Goal: Browse casually

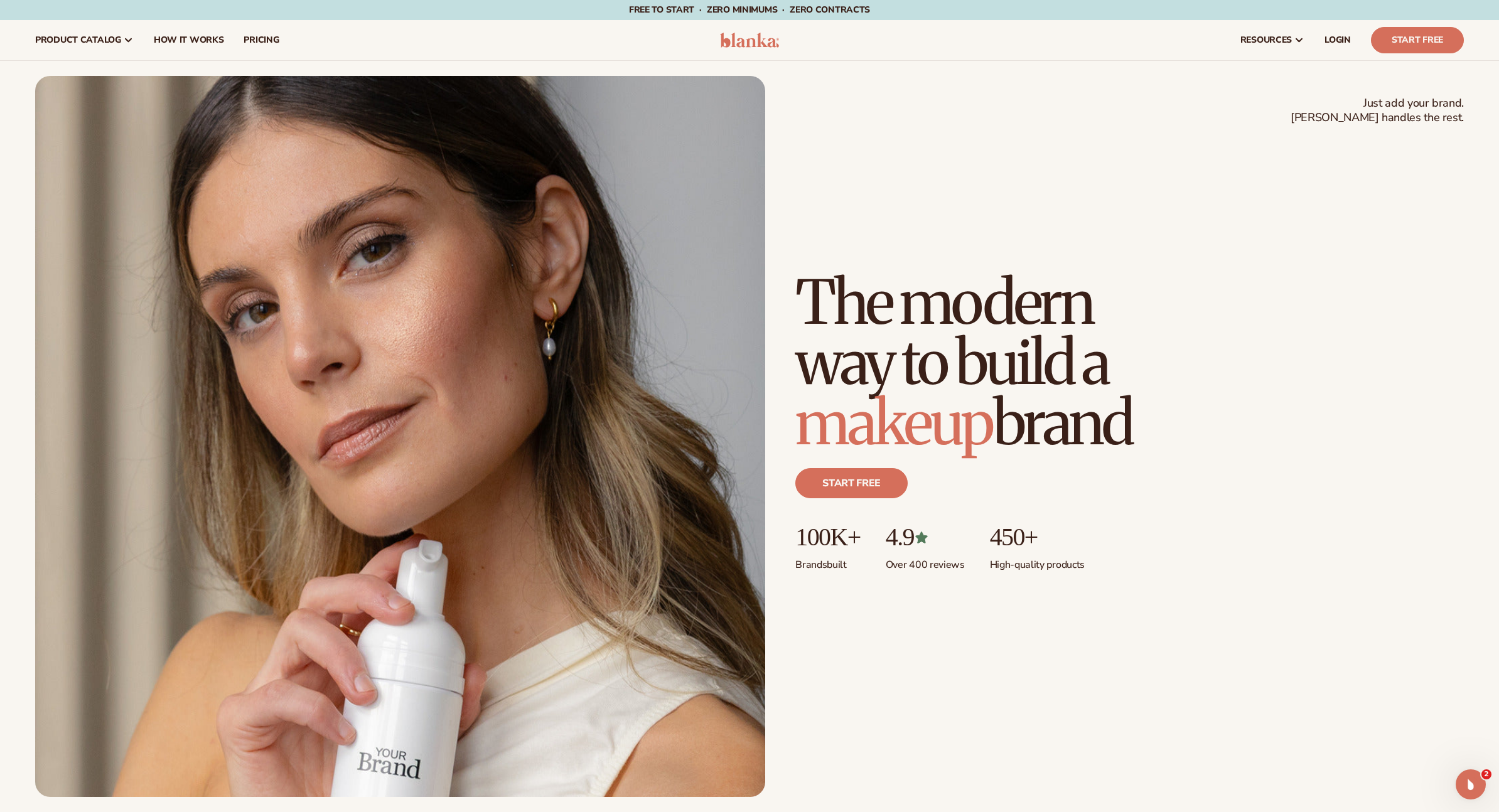
click at [1019, 500] on div "Start free" at bounding box center [1129, 488] width 669 height 70
click at [933, 558] on p "Over 400 reviews" at bounding box center [925, 560] width 79 height 21
click at [927, 565] on p "Over 400 reviews" at bounding box center [925, 560] width 79 height 21
click at [1006, 467] on div "Start free" at bounding box center [1129, 488] width 669 height 70
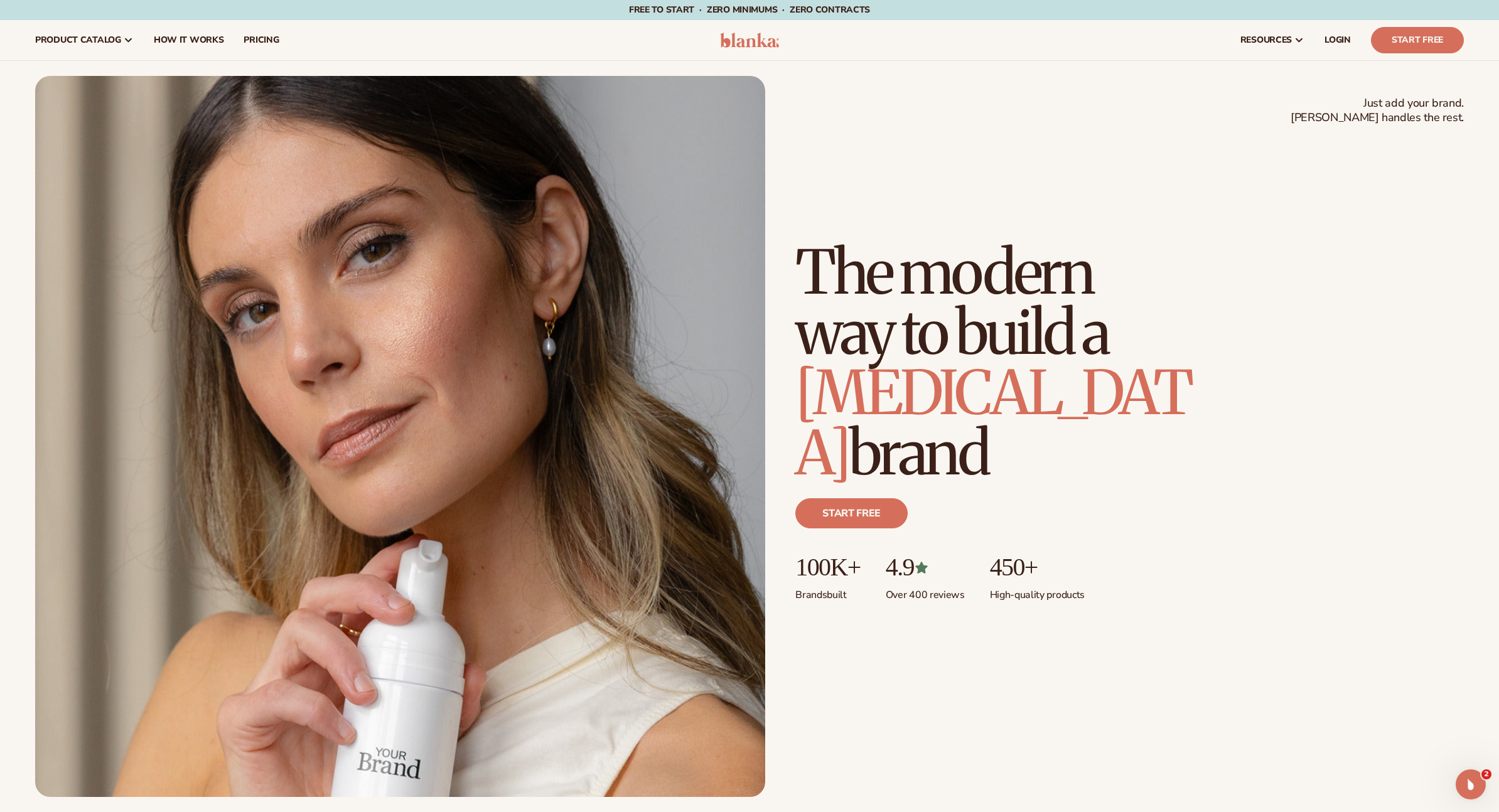
click at [912, 553] on p "4.9" at bounding box center [925, 567] width 79 height 28
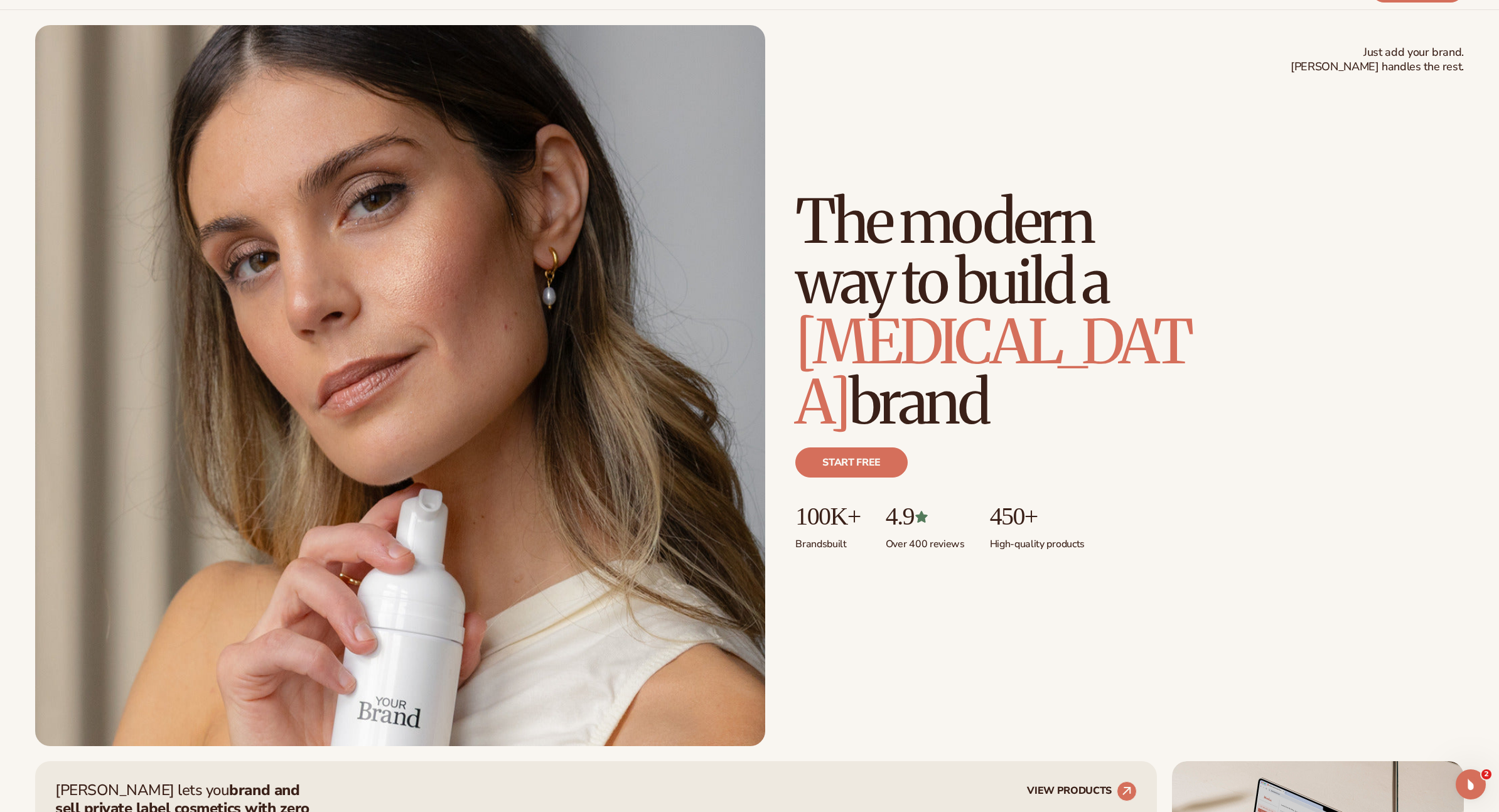
scroll to position [192, 0]
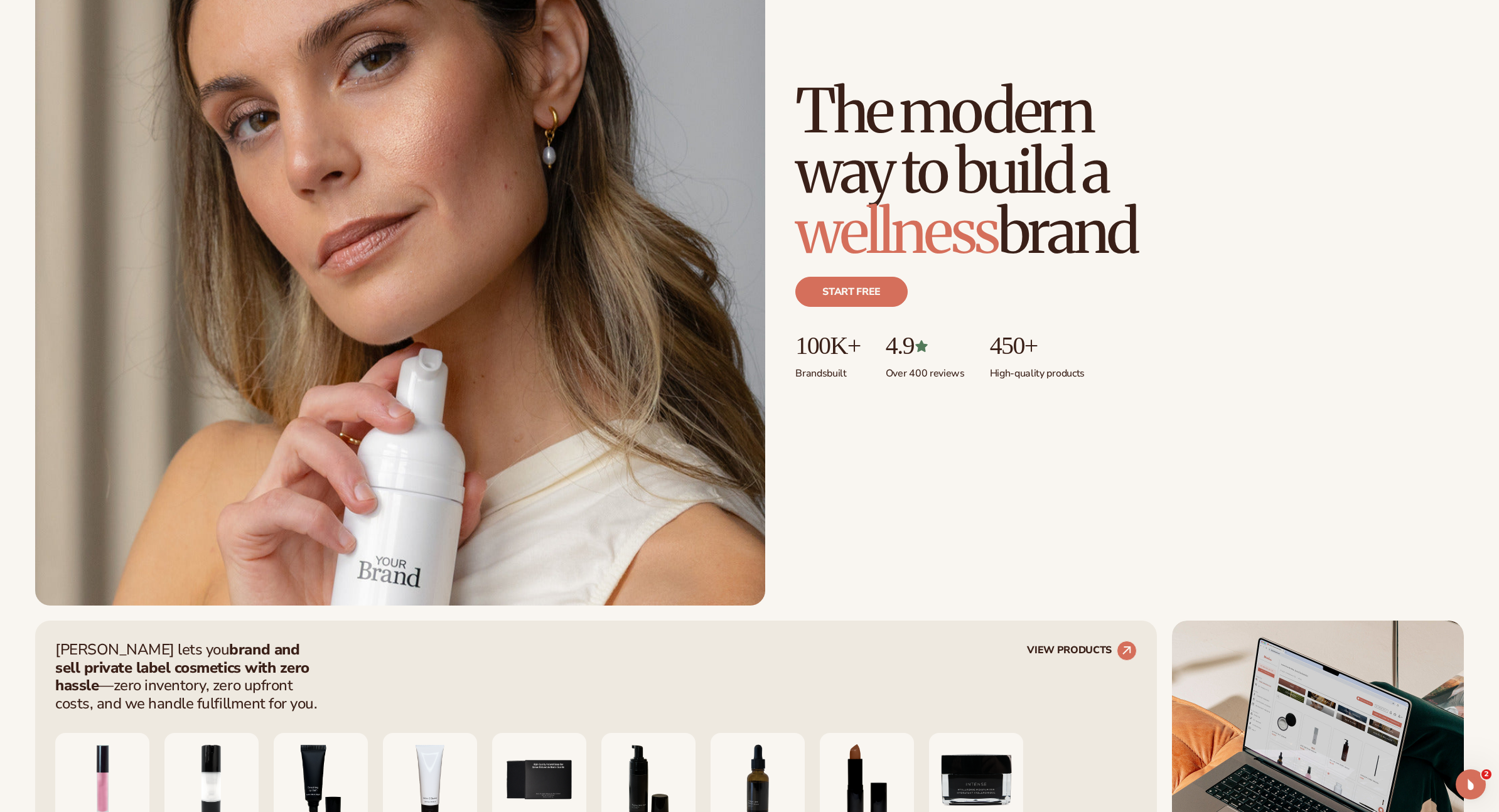
click at [924, 358] on p "4.9" at bounding box center [925, 346] width 79 height 28
click at [929, 340] on icon at bounding box center [921, 346] width 15 height 15
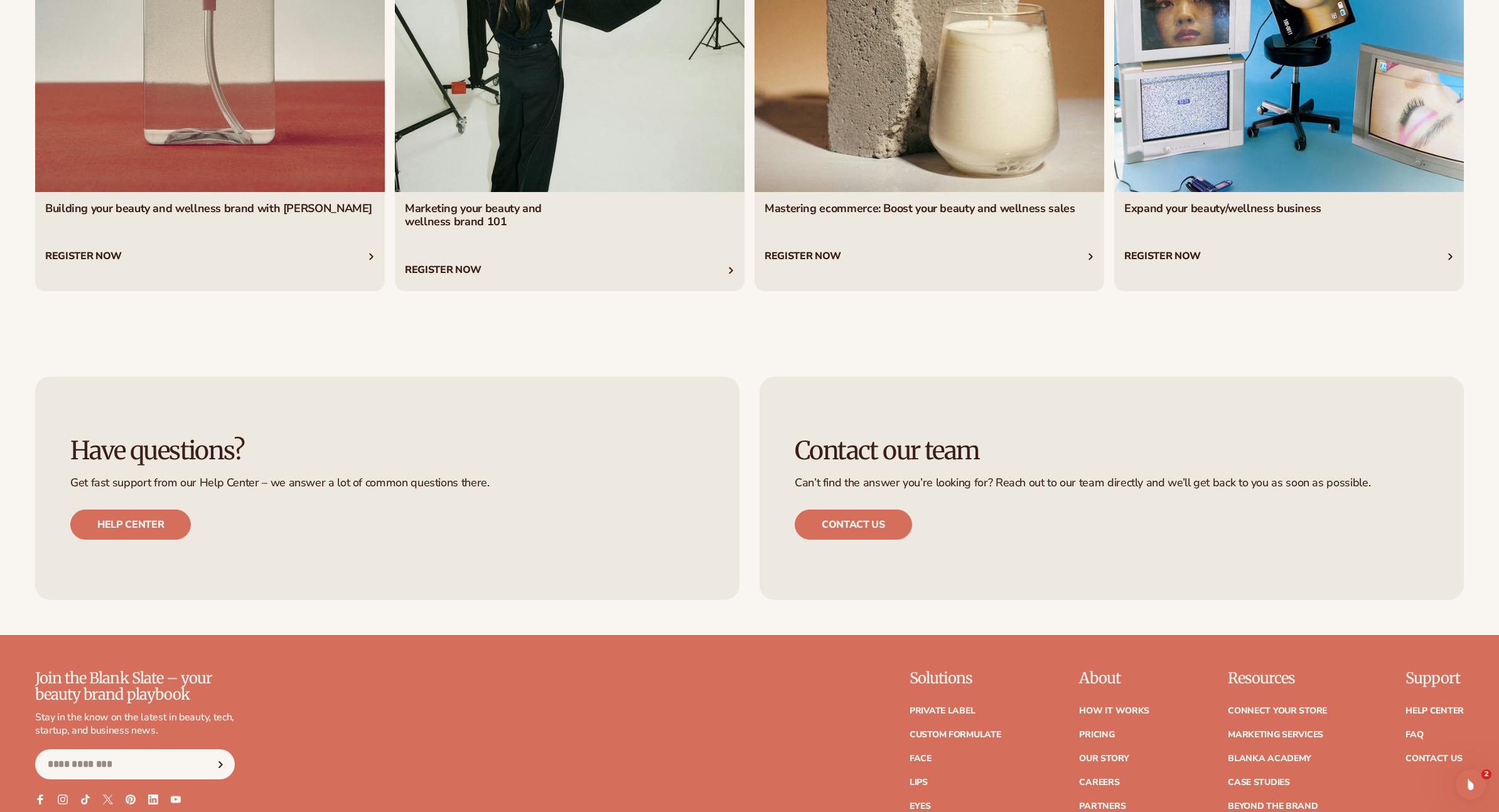
scroll to position [6583, 0]
